Goal: Navigation & Orientation: Find specific page/section

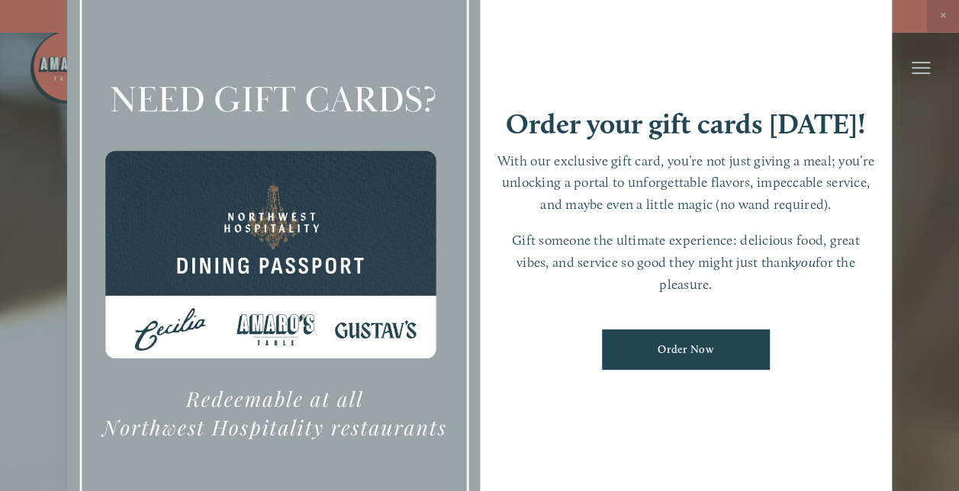
click at [816, 61] on div "Order your gift cards [DATE]! With our exclusive gift card, you’re not just giv…" at bounding box center [686, 245] width 413 height 577
click at [941, 15] on div at bounding box center [479, 245] width 959 height 491
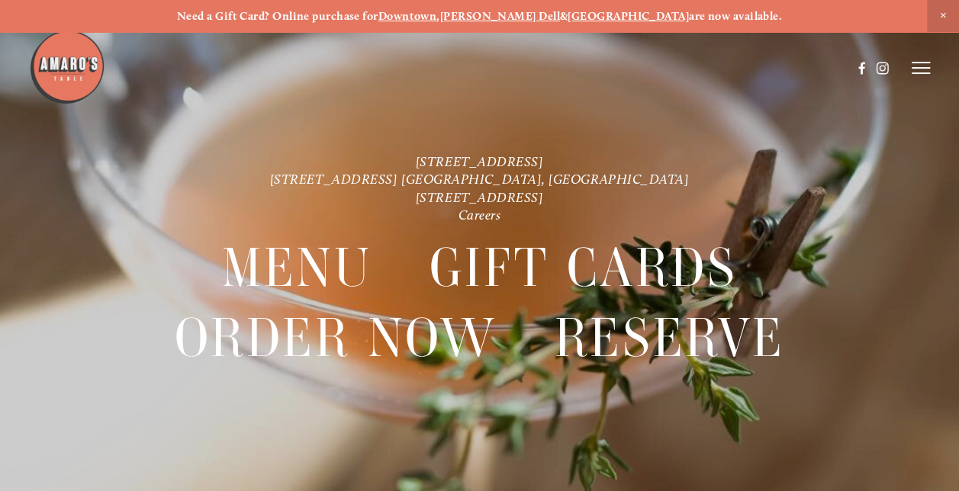
click at [530, 11] on strong "[PERSON_NAME] Dell" at bounding box center [500, 16] width 120 height 14
click at [922, 73] on line at bounding box center [920, 73] width 18 height 0
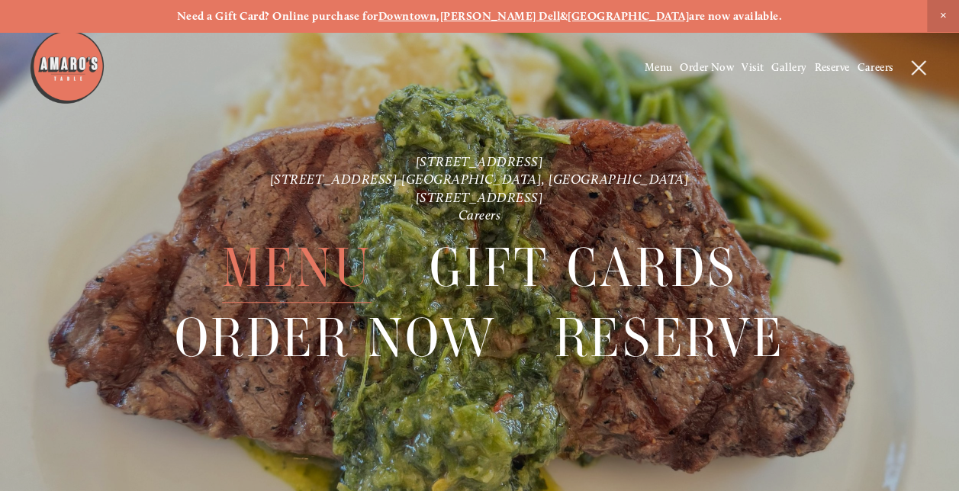
click at [312, 266] on span "Menu" at bounding box center [296, 267] width 149 height 69
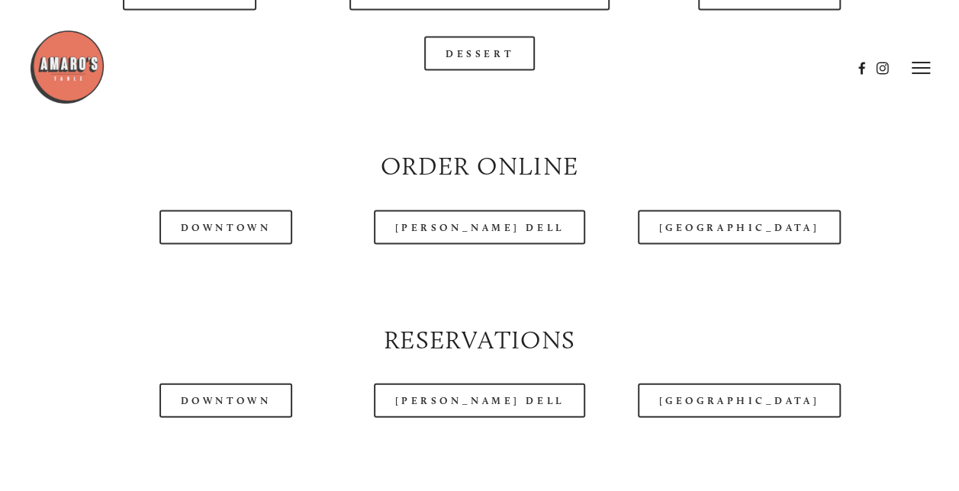
scroll to position [1449, 0]
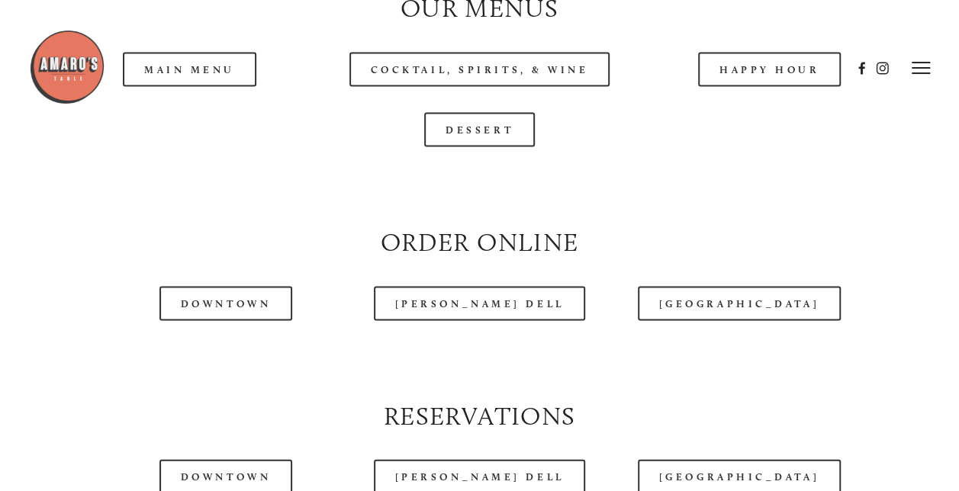
click at [199, 108] on header "Menu Order Now Visit Gallery 0" at bounding box center [479, 68] width 901 height 136
click at [198, 114] on header "Menu Order Now Visit Gallery 0" at bounding box center [479, 68] width 901 height 136
click at [201, 105] on div at bounding box center [440, 68] width 822 height 79
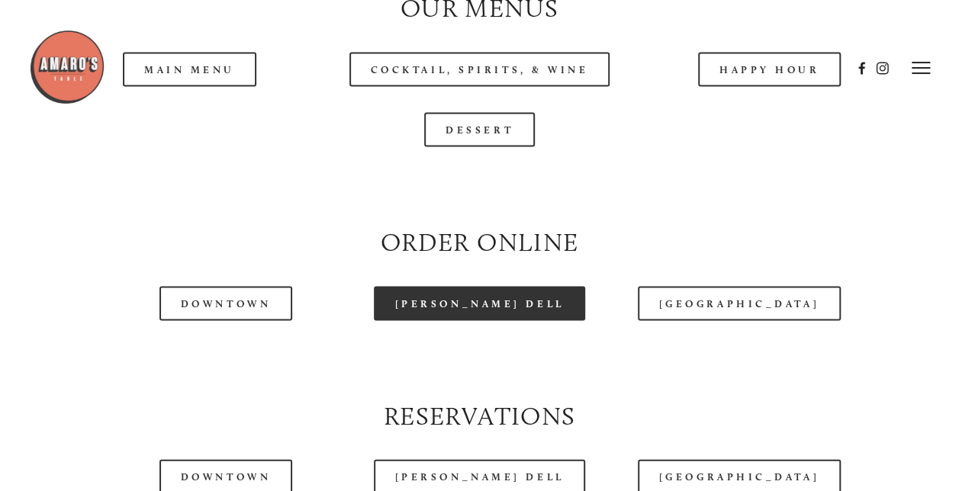
click at [480, 321] on link "[PERSON_NAME] Dell" at bounding box center [480, 304] width 212 height 34
